Goal: Find specific page/section: Find specific page/section

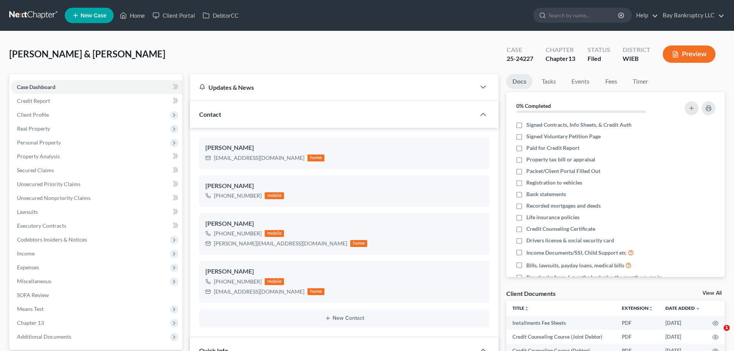
select select "2"
select select "4"
select select "0"
drag, startPoint x: 136, startPoint y: 15, endPoint x: 311, endPoint y: 59, distance: 179.7
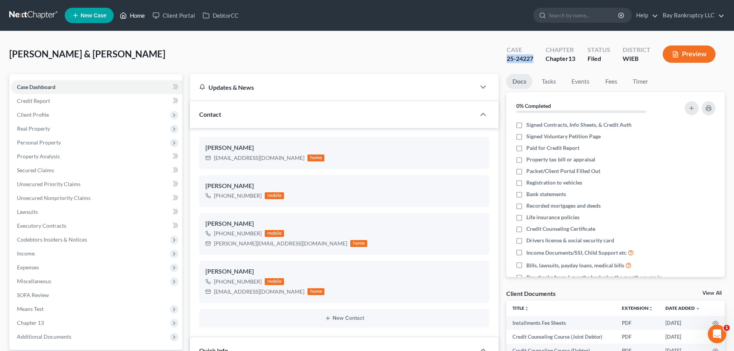
click at [136, 15] on link "Home" at bounding box center [132, 15] width 33 height 14
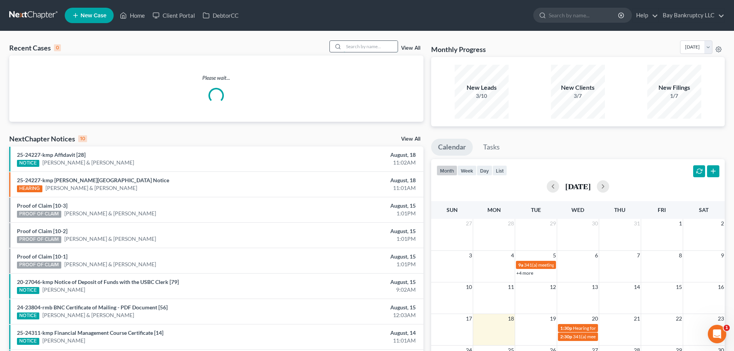
click at [372, 49] on input "search" at bounding box center [371, 46] width 54 height 11
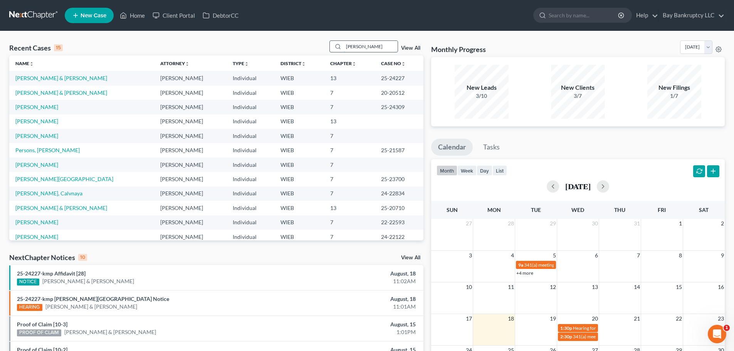
type input "[PERSON_NAME]"
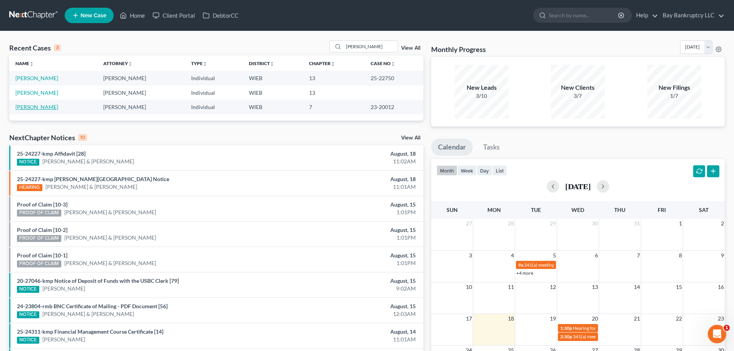
click at [34, 107] on link "[PERSON_NAME]" at bounding box center [36, 107] width 43 height 7
select select "0"
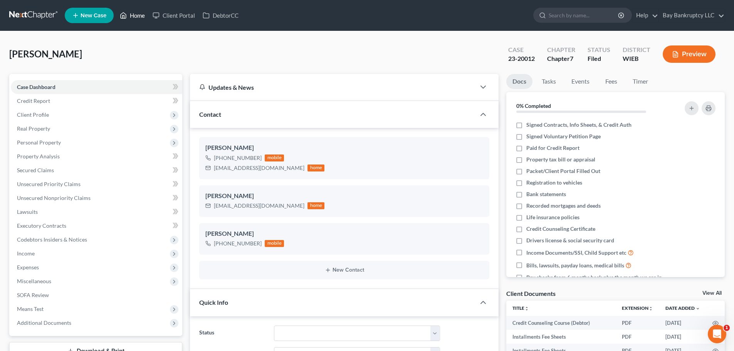
click at [141, 17] on link "Home" at bounding box center [132, 15] width 33 height 14
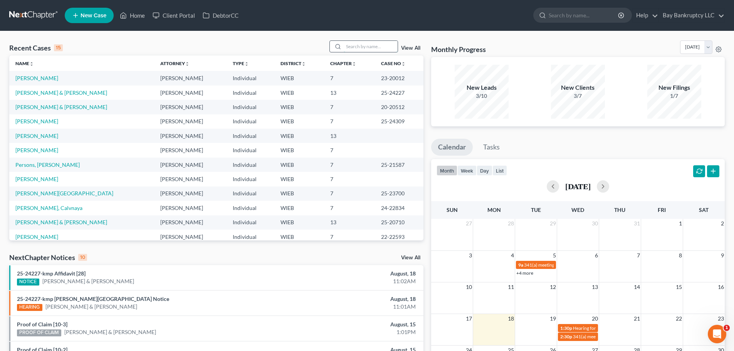
click at [373, 50] on input "search" at bounding box center [371, 46] width 54 height 11
type input "[PERSON_NAME]"
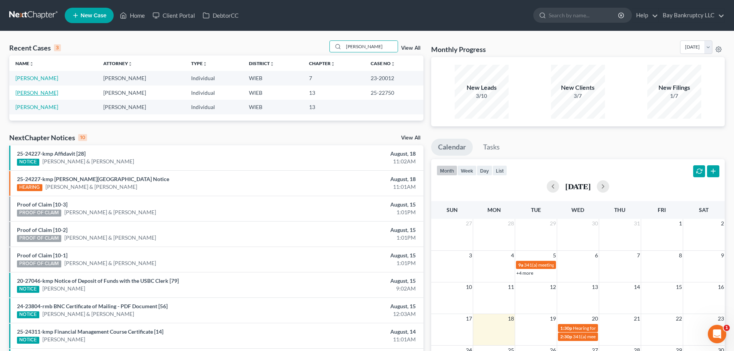
click at [34, 92] on link "[PERSON_NAME]" at bounding box center [36, 92] width 43 height 7
select select "0"
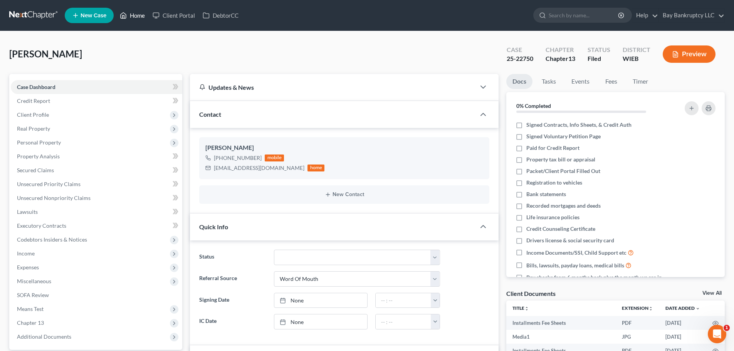
drag, startPoint x: 139, startPoint y: 17, endPoint x: 430, endPoint y: 77, distance: 297.6
click at [139, 17] on link "Home" at bounding box center [132, 15] width 33 height 14
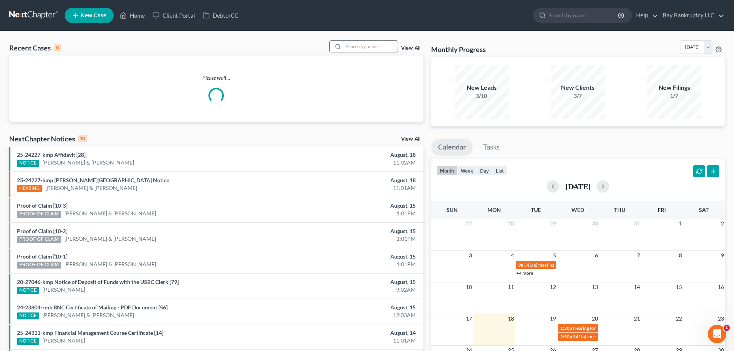
click at [377, 44] on input "search" at bounding box center [371, 46] width 54 height 11
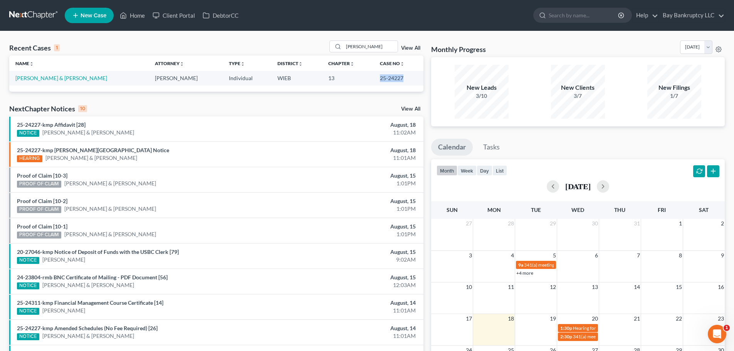
drag, startPoint x: 368, startPoint y: 82, endPoint x: 392, endPoint y: 84, distance: 24.3
click at [392, 84] on td "25-24227" at bounding box center [399, 78] width 50 height 14
copy td "25-24227"
click at [138, 17] on link "Home" at bounding box center [132, 15] width 33 height 14
drag, startPoint x: 367, startPoint y: 46, endPoint x: 321, endPoint y: 57, distance: 47.6
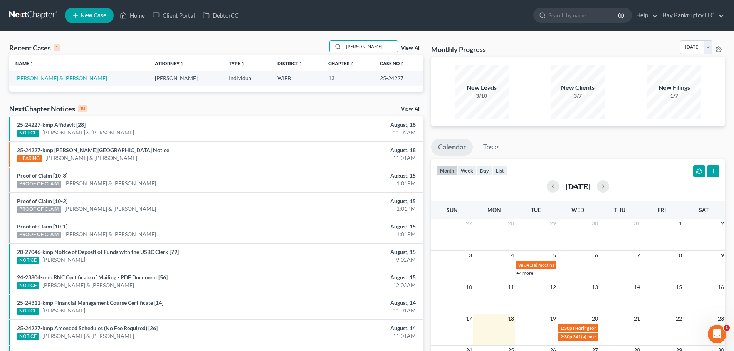
click at [321, 57] on div "Recent Cases 1 [PERSON_NAME] View All Name unfold_more expand_more expand_less …" at bounding box center [216, 65] width 414 height 51
type input "[PERSON_NAME]"
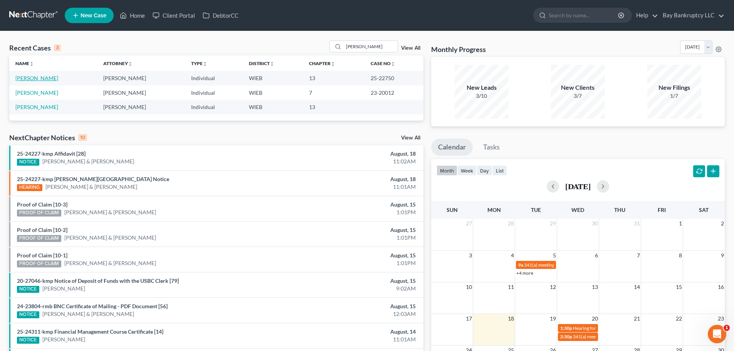
click at [37, 78] on link "[PERSON_NAME]" at bounding box center [36, 78] width 43 height 7
select select "0"
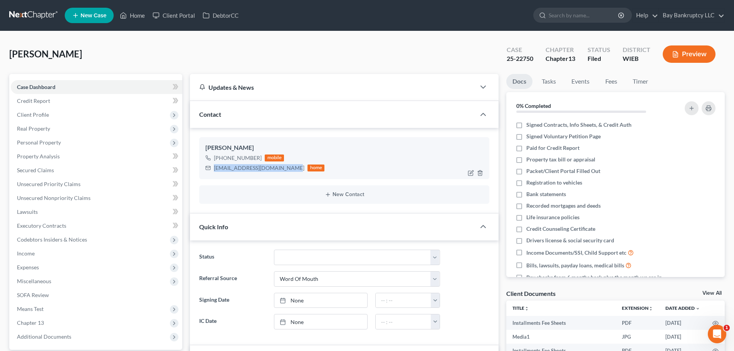
drag, startPoint x: 215, startPoint y: 170, endPoint x: 287, endPoint y: 173, distance: 72.9
click at [287, 173] on div "[EMAIL_ADDRESS][DOMAIN_NAME] home" at bounding box center [264, 168] width 119 height 10
copy div "[EMAIL_ADDRESS][DOMAIN_NAME]"
